Goal: Task Accomplishment & Management: Use online tool/utility

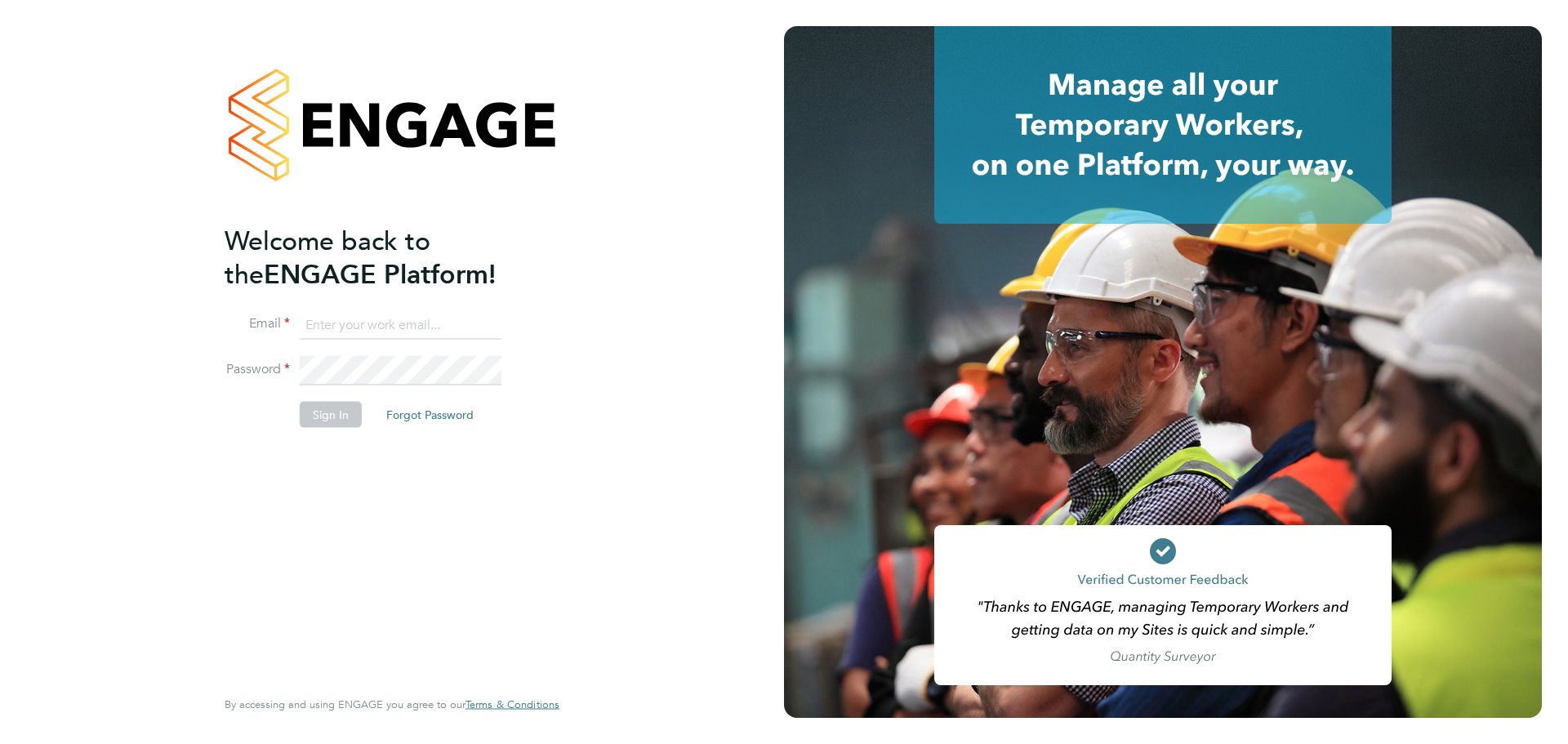
type input "[EMAIL_ADDRESS][DOMAIN_NAME]"
click at [402, 344] on li "Email abbie.weatherby@bcuk.co.uk" at bounding box center [384, 333] width 319 height 46
click at [351, 423] on button "Sign In" at bounding box center [330, 413] width 62 height 26
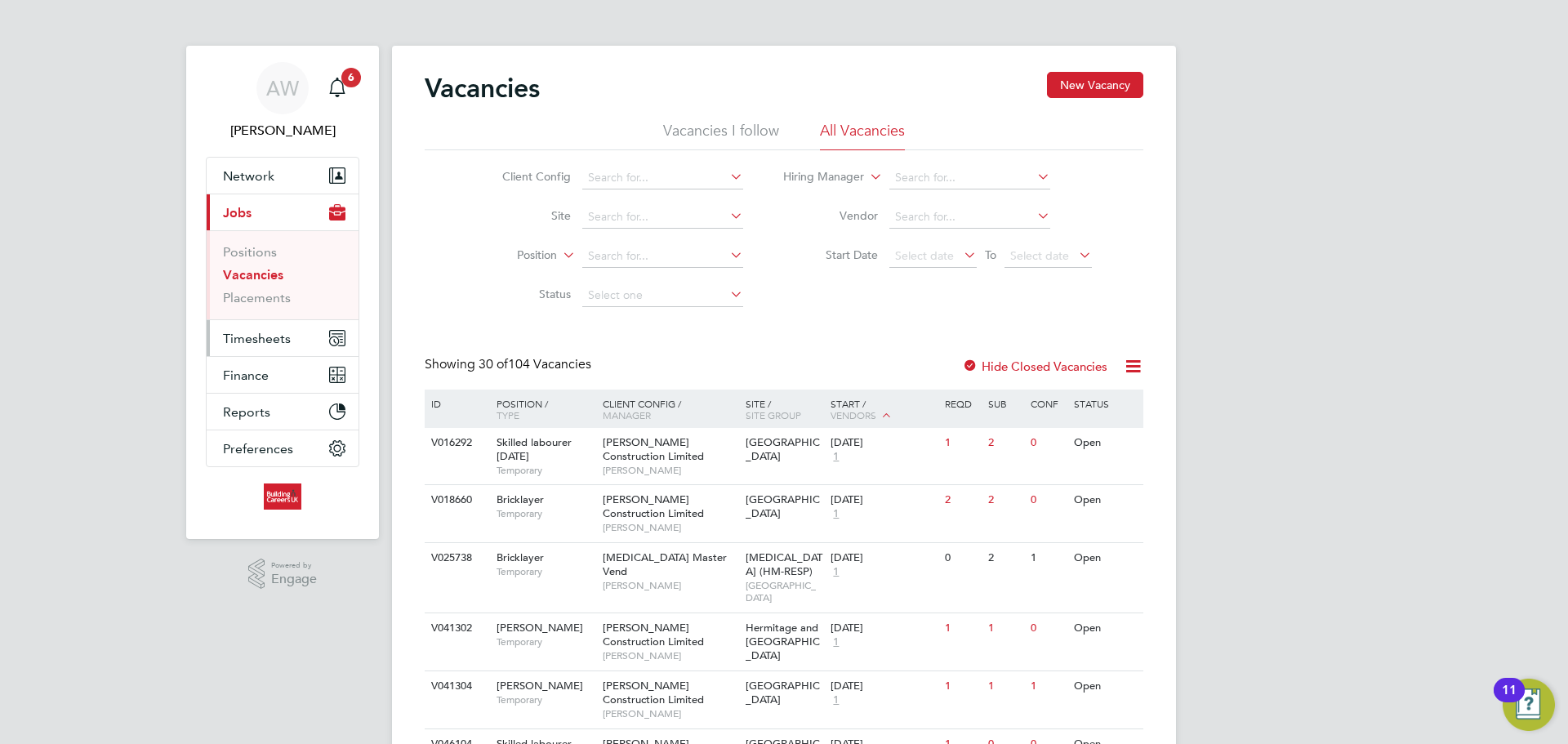
click at [280, 337] on span "Timesheets" at bounding box center [257, 338] width 68 height 16
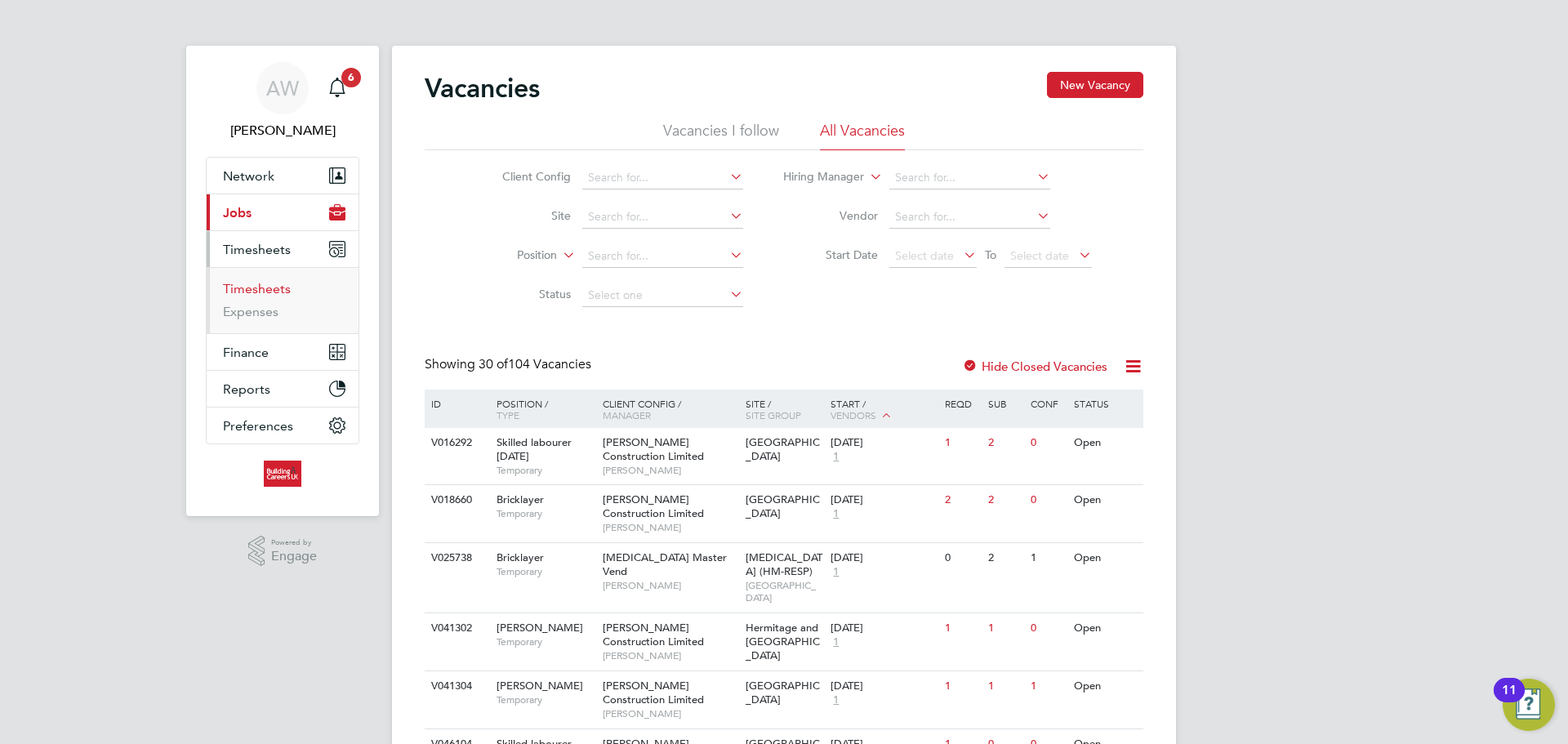
click at [274, 290] on link "Timesheets" at bounding box center [257, 289] width 68 height 16
